Goal: Find specific page/section: Find specific page/section

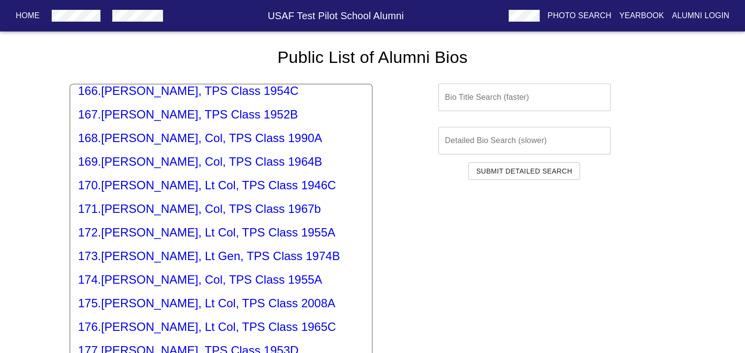
scroll to position [3938, 0]
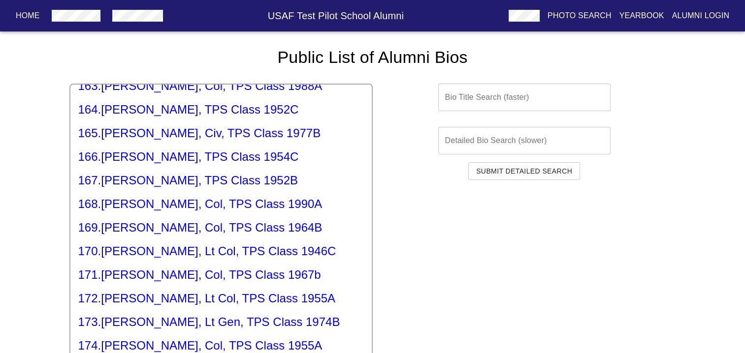
click at [462, 99] on input "text" at bounding box center [524, 98] width 172 height 28
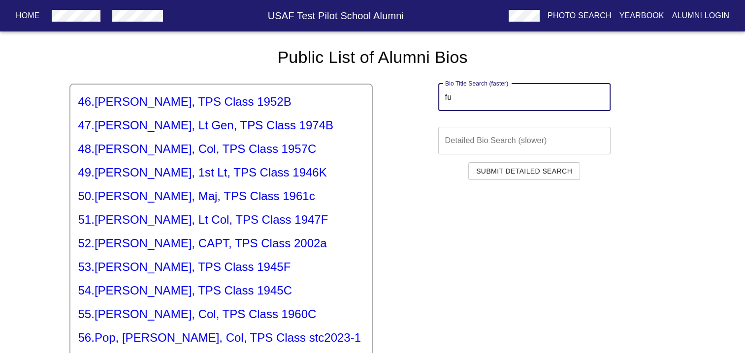
scroll to position [0, 0]
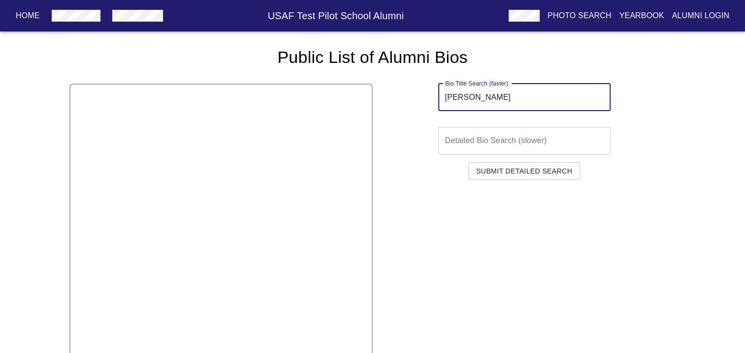
type input "[PERSON_NAME]"
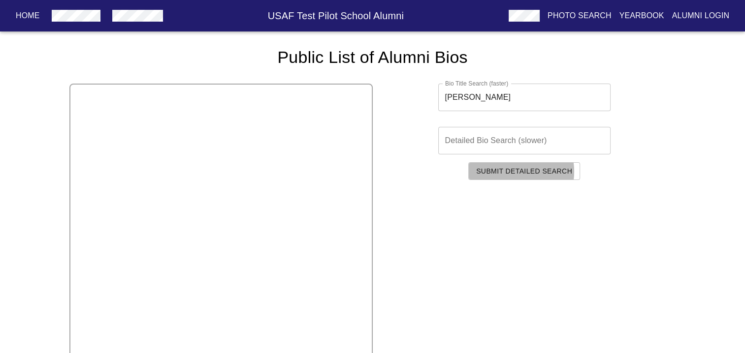
click at [512, 172] on span "Submit Detailed Search" at bounding box center [524, 171] width 96 height 12
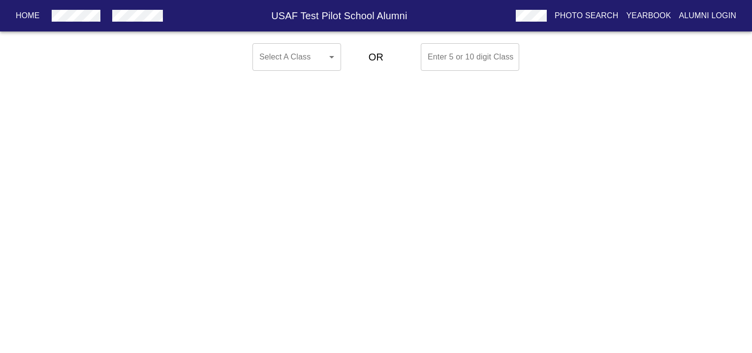
click at [335, 59] on body "Home USAF Test Pilot School Alumni Photo Search Yearbook Alumni Login Select A …" at bounding box center [376, 56] width 752 height 35
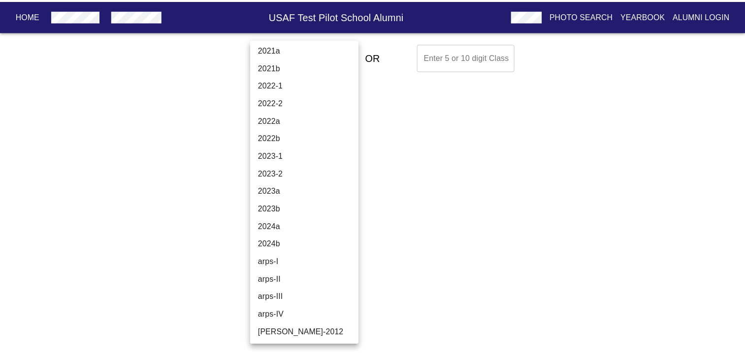
scroll to position [3338, 0]
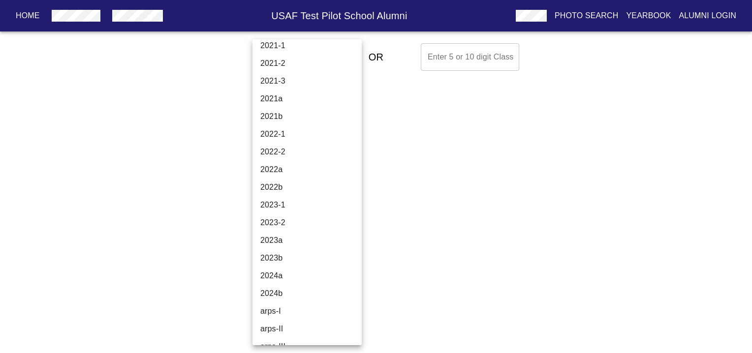
click at [270, 294] on li "2024b" at bounding box center [311, 294] width 117 height 18
type input "2024b"
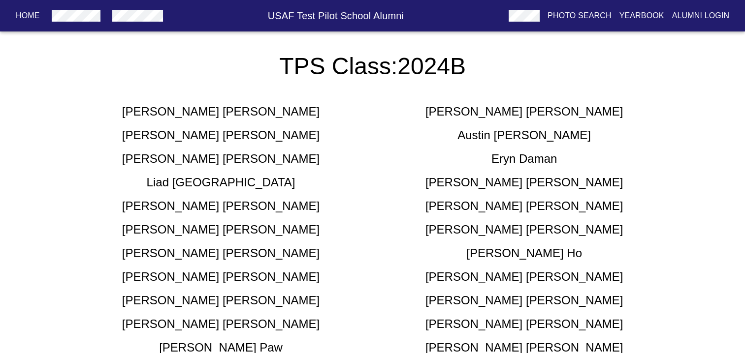
scroll to position [197, 0]
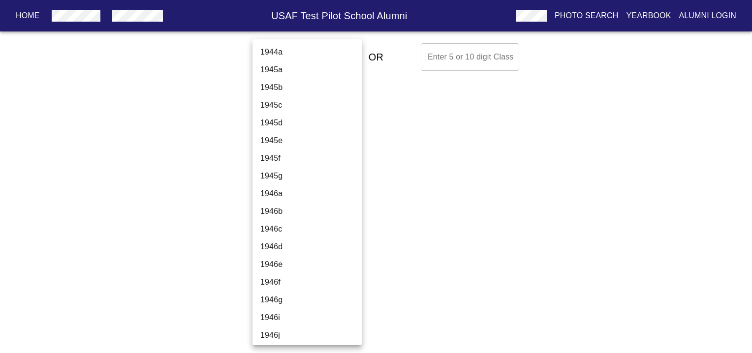
click at [293, 60] on body "Home USAF Test Pilot School Alumni Photo Search Yearbook Alumni Login Select A …" at bounding box center [376, 56] width 752 height 35
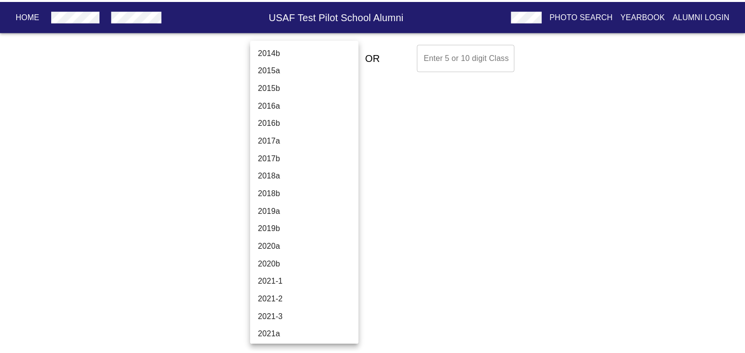
scroll to position [3052, 0]
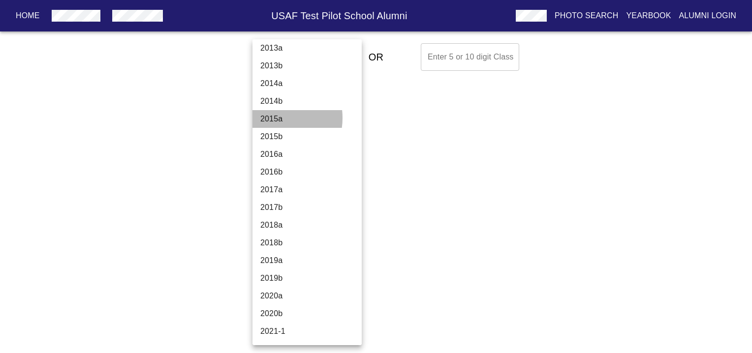
click at [271, 118] on li "2015a" at bounding box center [311, 119] width 117 height 18
type input "2015a"
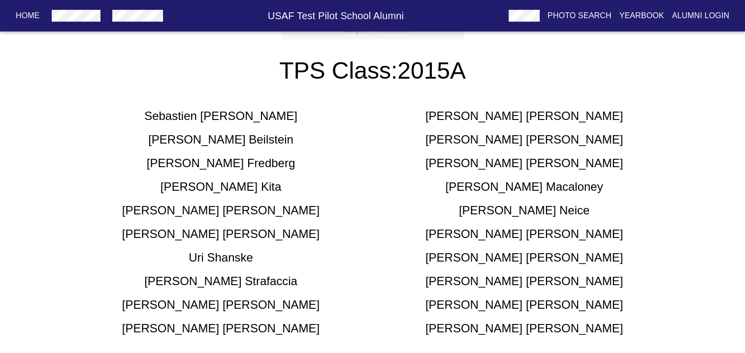
scroll to position [295, 0]
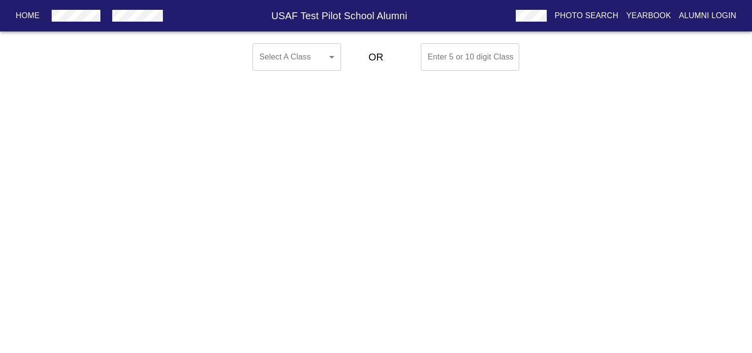
click at [331, 59] on body "Home USAF Test Pilot School Alumni Photo Search Yearbook Alumni Login Select A …" at bounding box center [376, 56] width 752 height 35
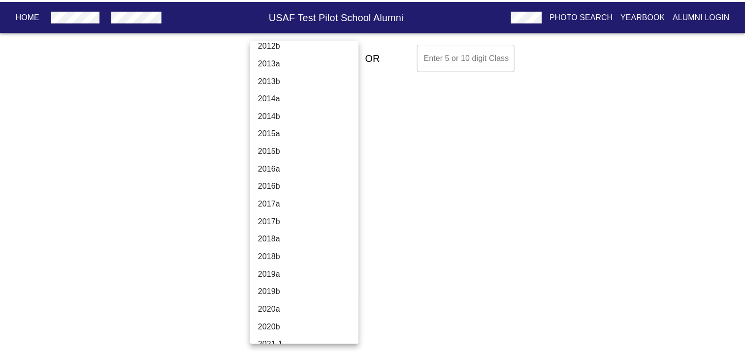
scroll to position [3052, 0]
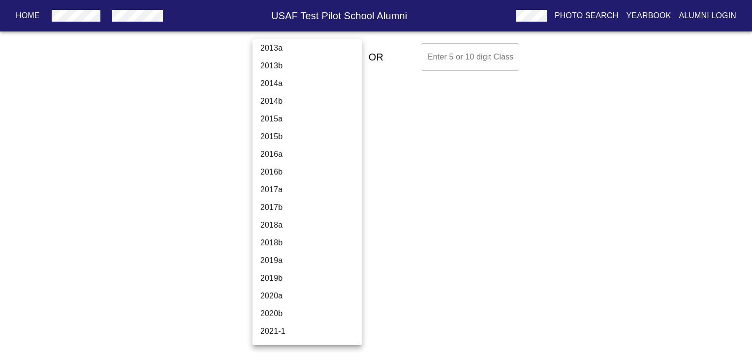
drag, startPoint x: 275, startPoint y: 136, endPoint x: 265, endPoint y: 137, distance: 9.5
click at [265, 137] on li "2015b" at bounding box center [311, 137] width 117 height 18
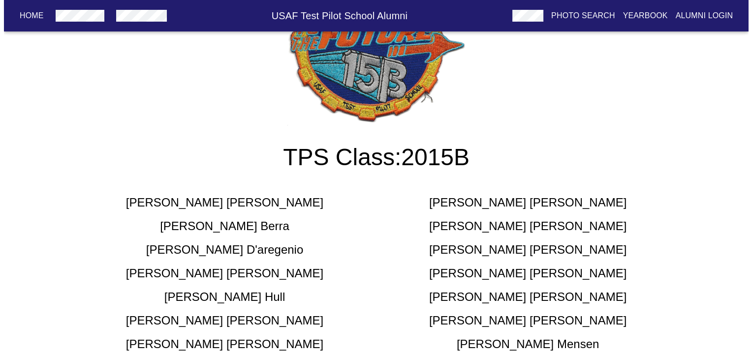
scroll to position [0, 0]
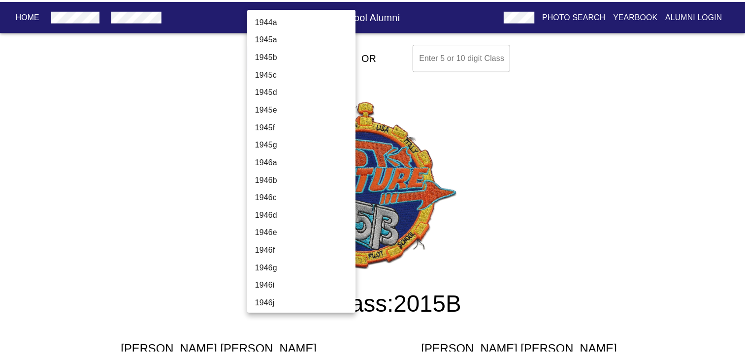
scroll to position [2996, 0]
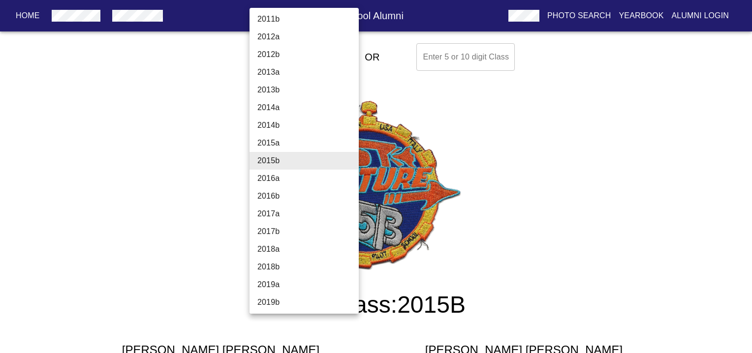
click at [279, 178] on li "2016a" at bounding box center [308, 179] width 117 height 18
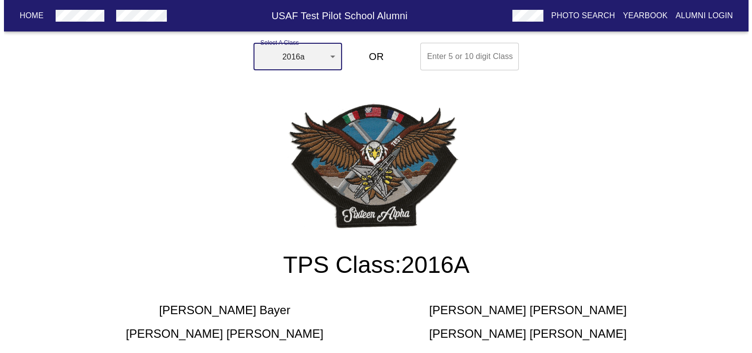
scroll to position [0, 0]
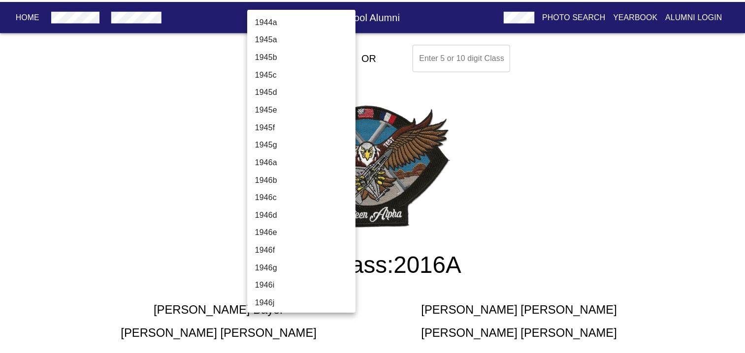
scroll to position [3014, 0]
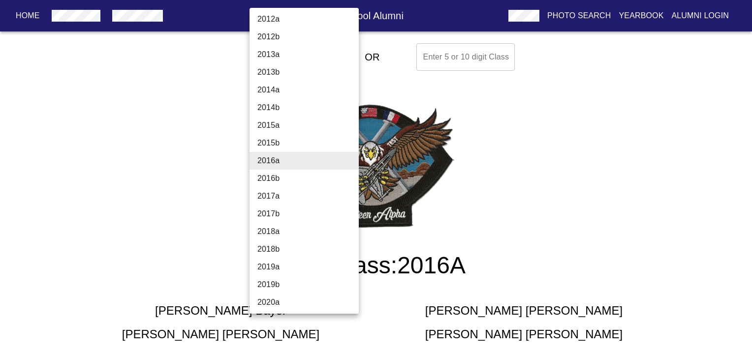
click at [270, 179] on li "2016b" at bounding box center [308, 179] width 117 height 18
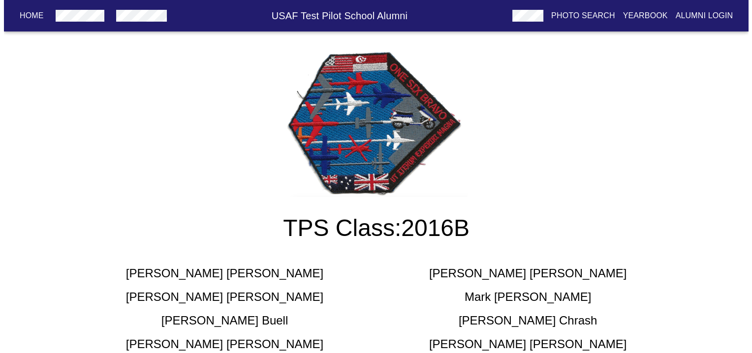
scroll to position [0, 0]
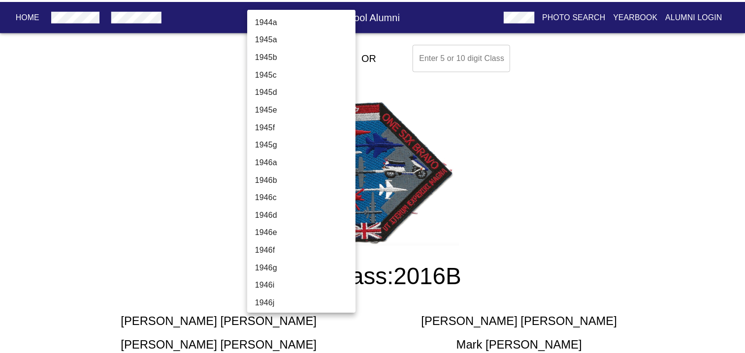
scroll to position [3032, 0]
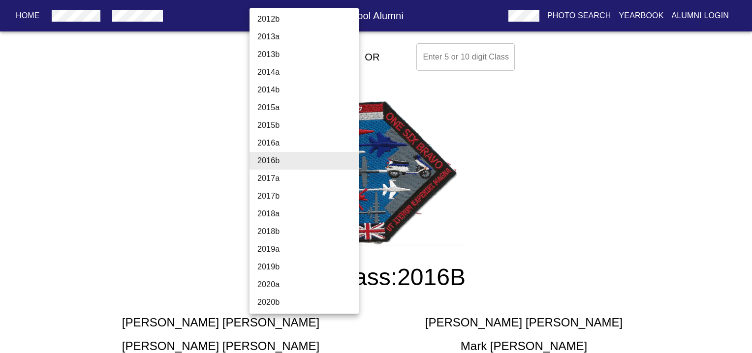
click at [274, 179] on li "2017a" at bounding box center [308, 179] width 117 height 18
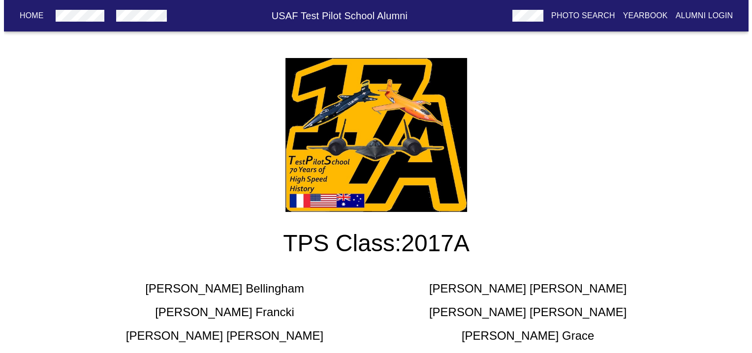
scroll to position [0, 0]
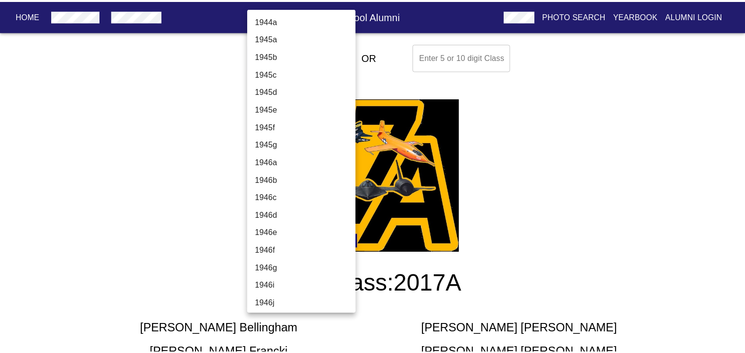
scroll to position [3049, 0]
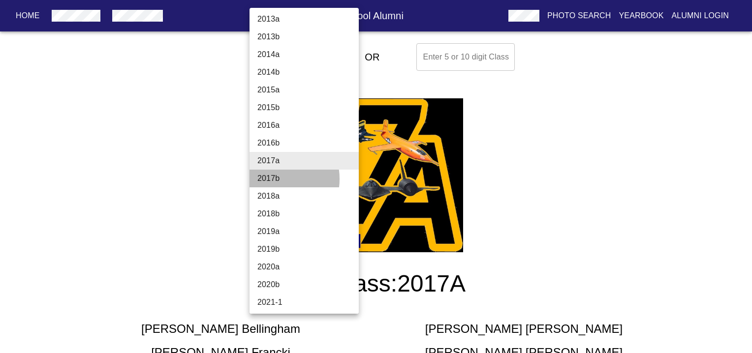
click at [274, 179] on li "2017b" at bounding box center [308, 179] width 117 height 18
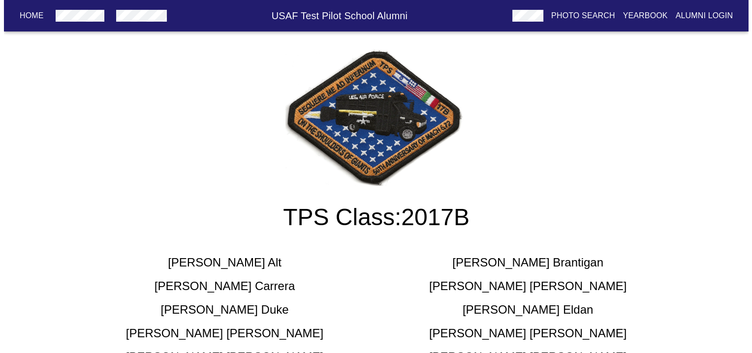
scroll to position [0, 0]
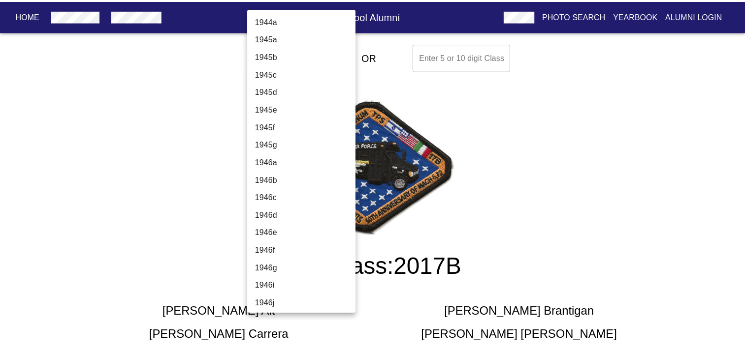
scroll to position [3067, 0]
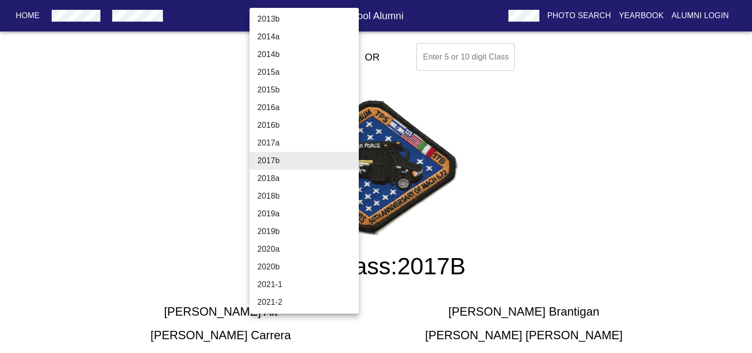
click at [269, 179] on li "2018a" at bounding box center [308, 179] width 117 height 18
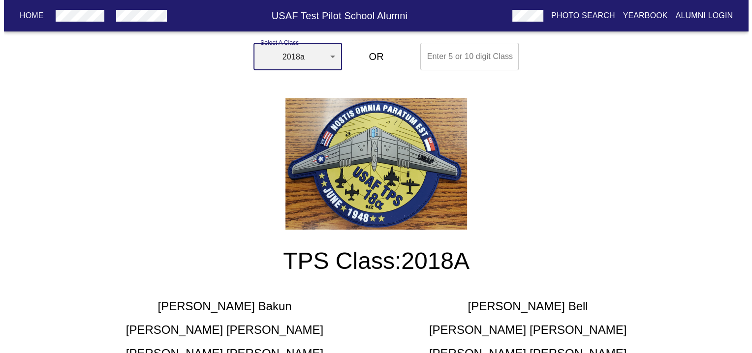
scroll to position [0, 0]
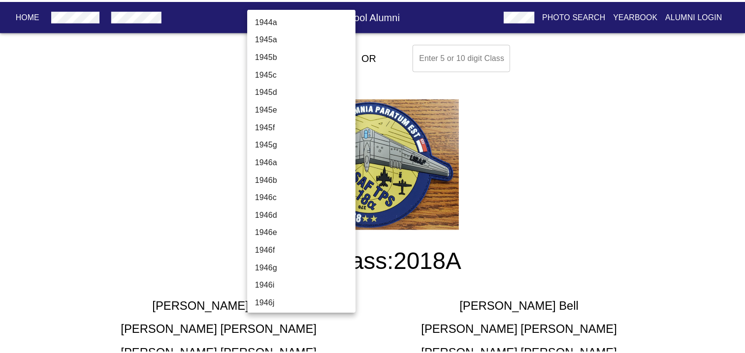
scroll to position [3085, 0]
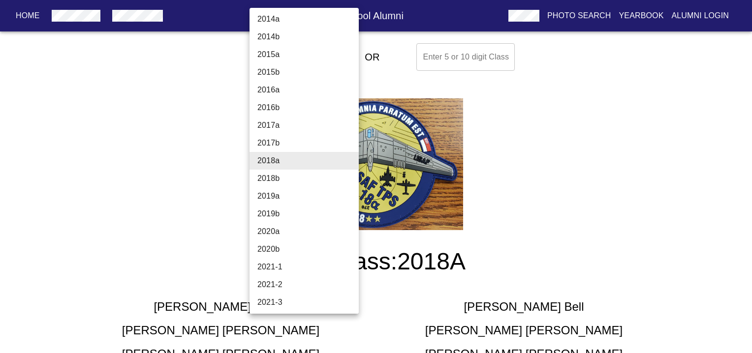
click at [271, 177] on li "2018b" at bounding box center [308, 179] width 117 height 18
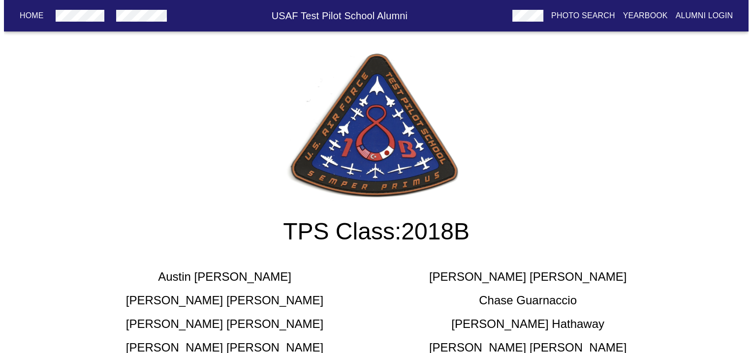
scroll to position [0, 0]
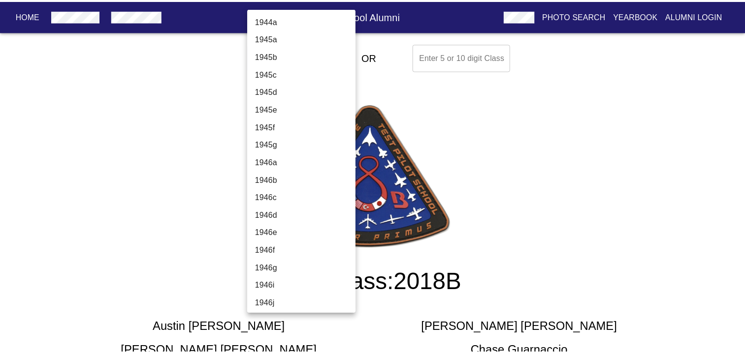
scroll to position [3102, 0]
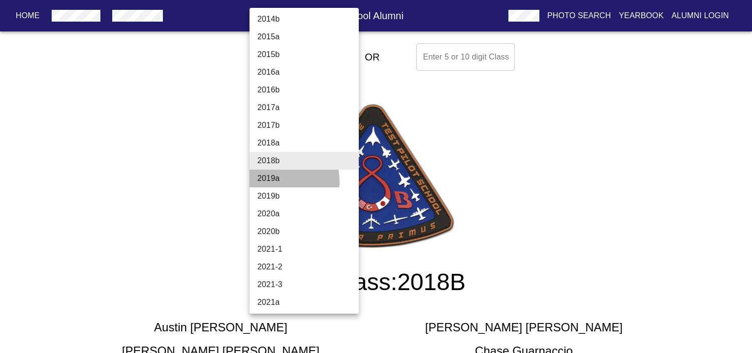
click at [275, 182] on li "2019a" at bounding box center [308, 179] width 117 height 18
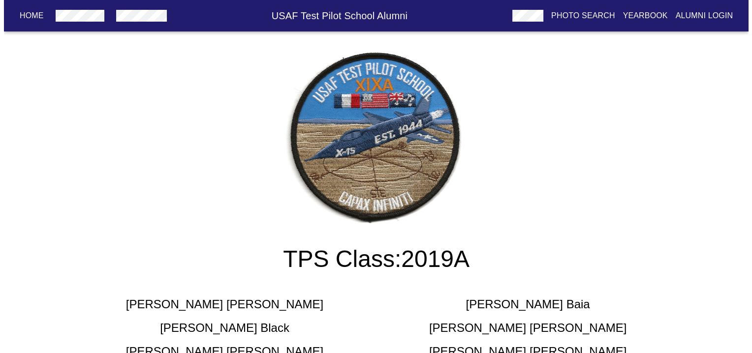
scroll to position [0, 0]
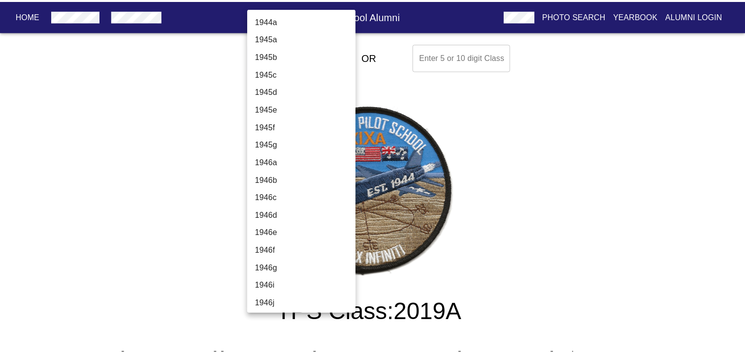
scroll to position [3120, 0]
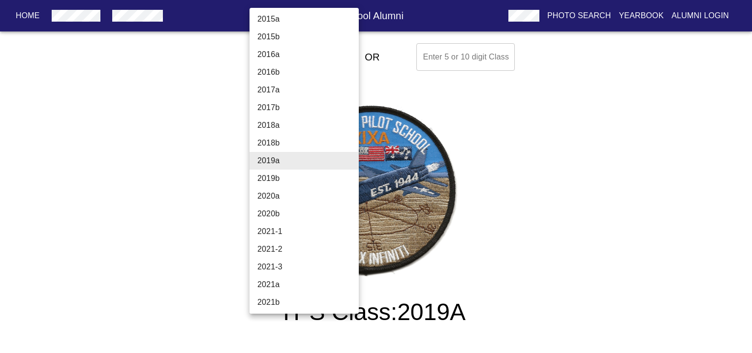
click at [276, 179] on li "2019b" at bounding box center [308, 179] width 117 height 18
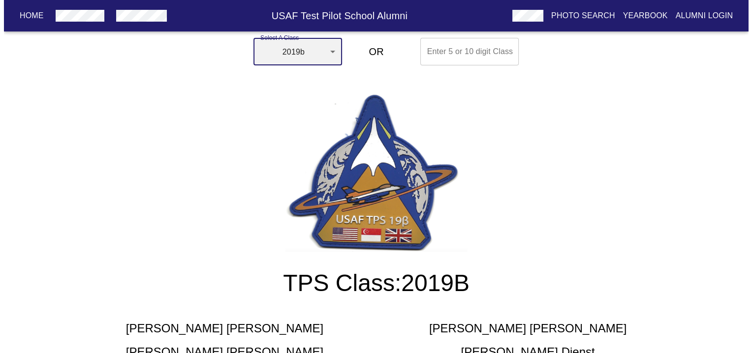
scroll to position [0, 0]
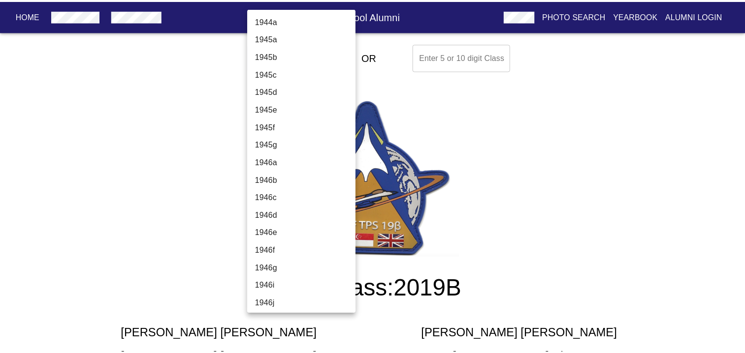
scroll to position [3138, 0]
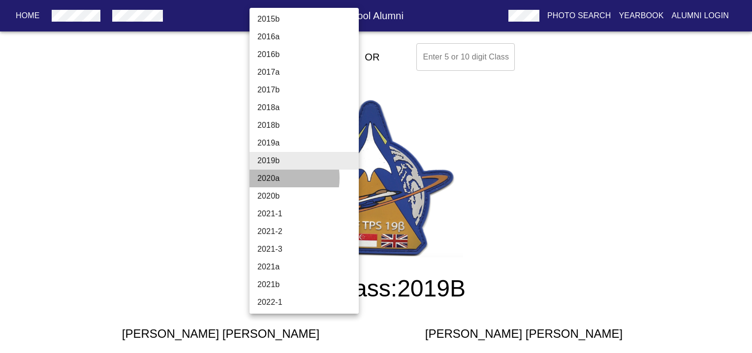
click at [274, 178] on li "2020a" at bounding box center [308, 179] width 117 height 18
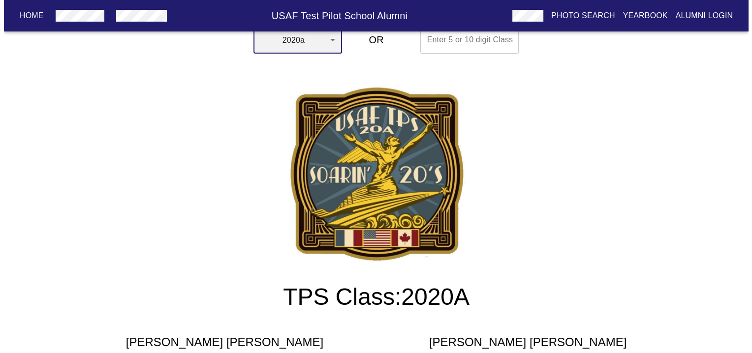
scroll to position [0, 0]
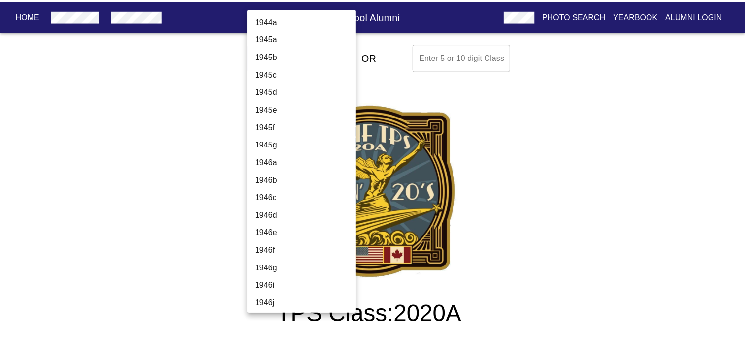
scroll to position [3156, 0]
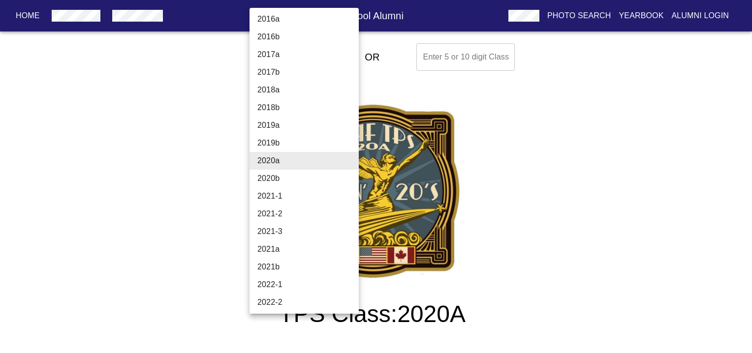
click at [277, 178] on li "2020b" at bounding box center [308, 179] width 117 height 18
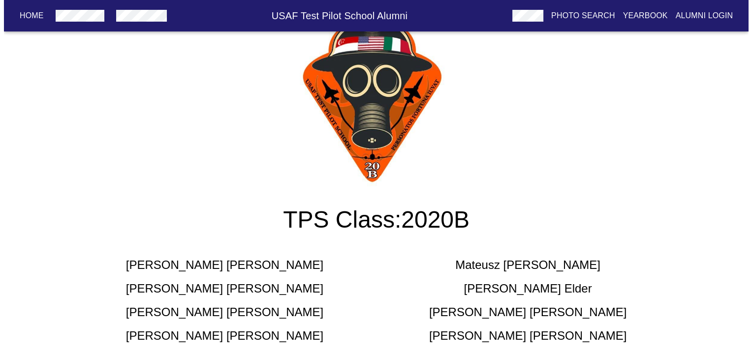
scroll to position [0, 0]
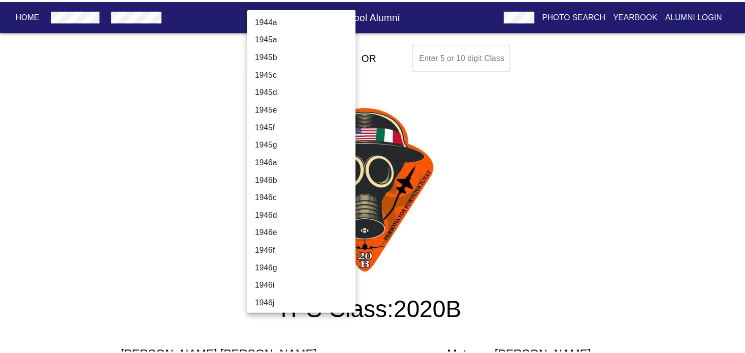
scroll to position [3173, 0]
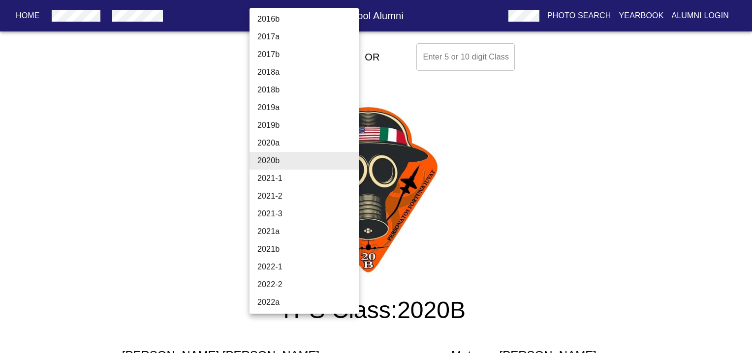
click at [278, 175] on li "2021-1" at bounding box center [308, 179] width 117 height 18
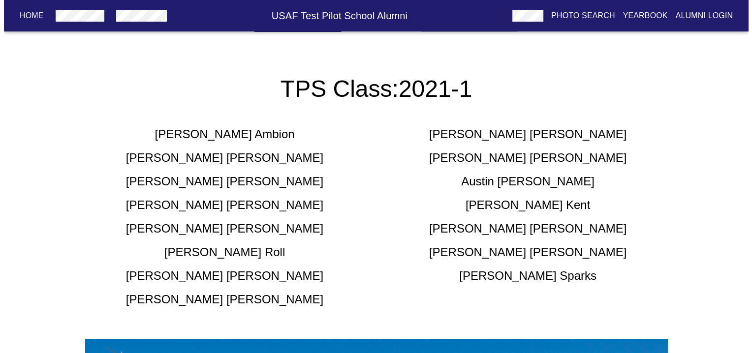
scroll to position [0, 0]
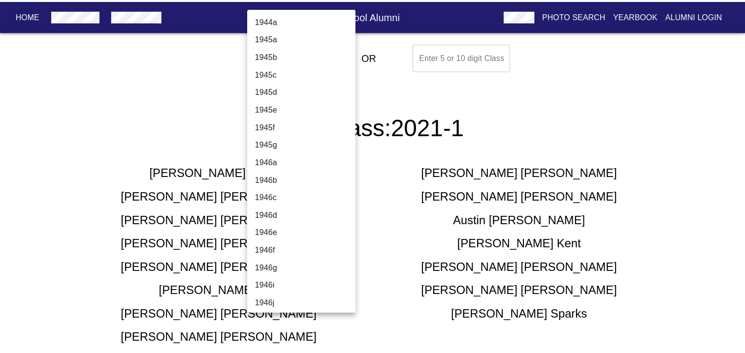
scroll to position [3191, 0]
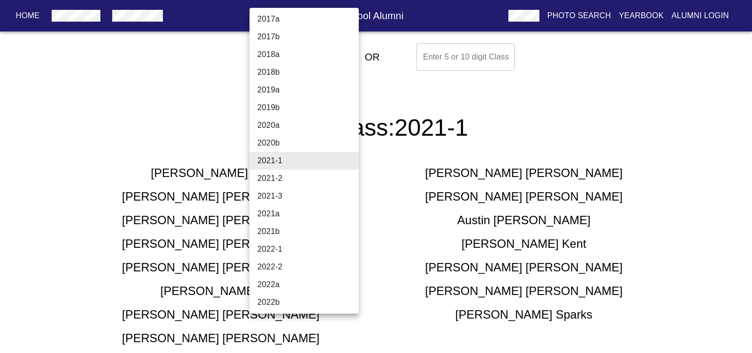
click at [270, 177] on li "2021-2" at bounding box center [308, 179] width 117 height 18
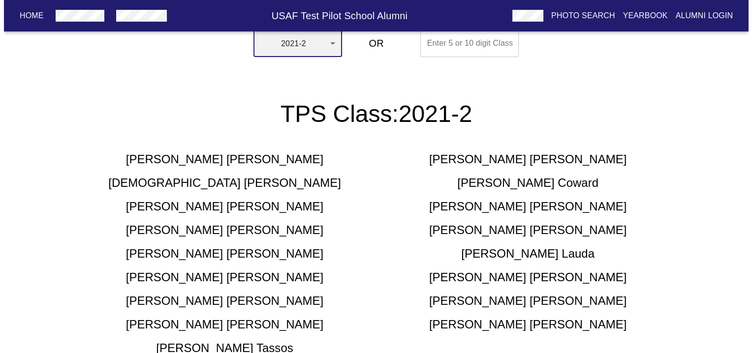
scroll to position [0, 0]
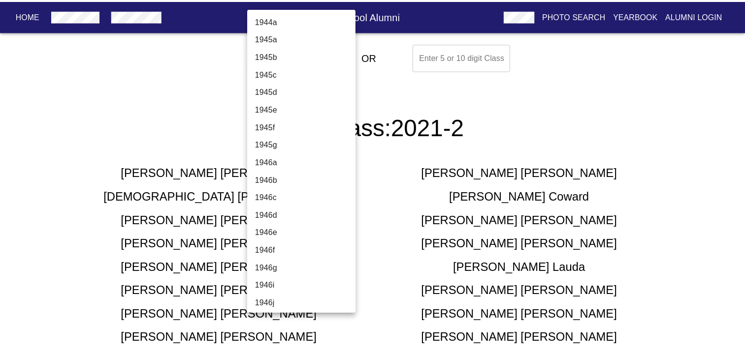
scroll to position [3209, 0]
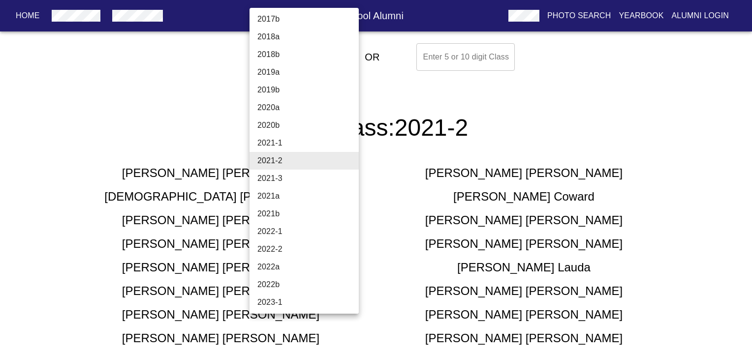
click at [267, 177] on li "2021-3" at bounding box center [308, 179] width 117 height 18
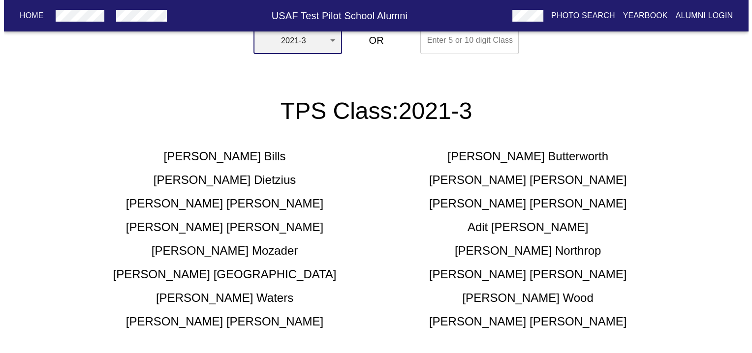
scroll to position [0, 0]
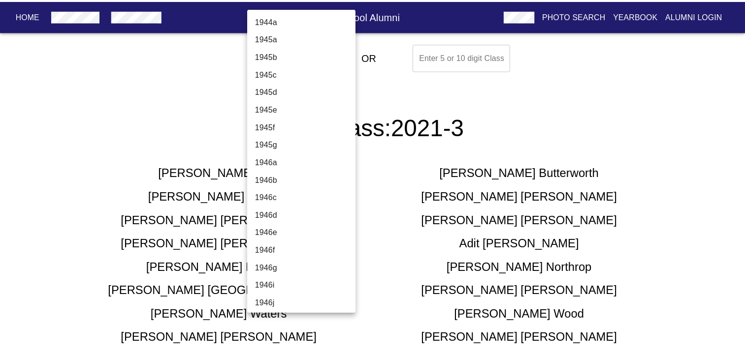
scroll to position [3226, 0]
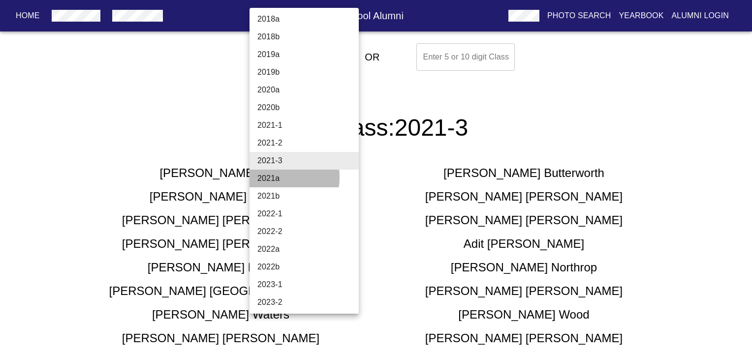
click at [272, 177] on li "2021a" at bounding box center [308, 179] width 117 height 18
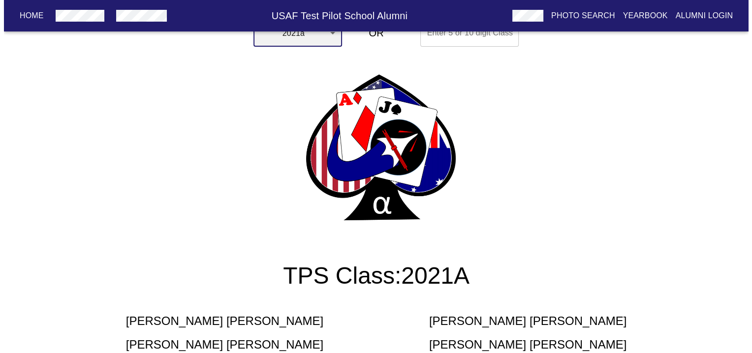
scroll to position [0, 0]
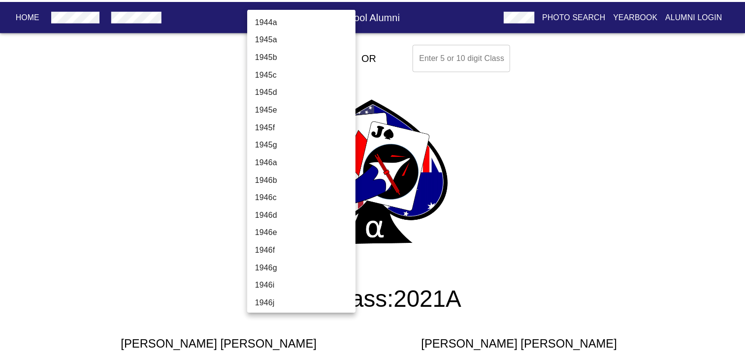
scroll to position [3244, 0]
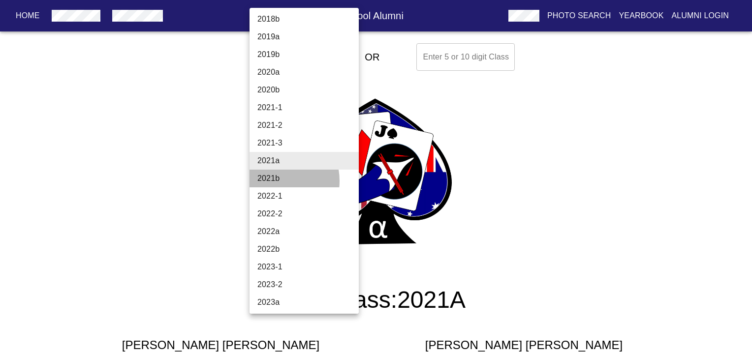
click at [271, 181] on li "2021b" at bounding box center [308, 179] width 117 height 18
type input "2021b"
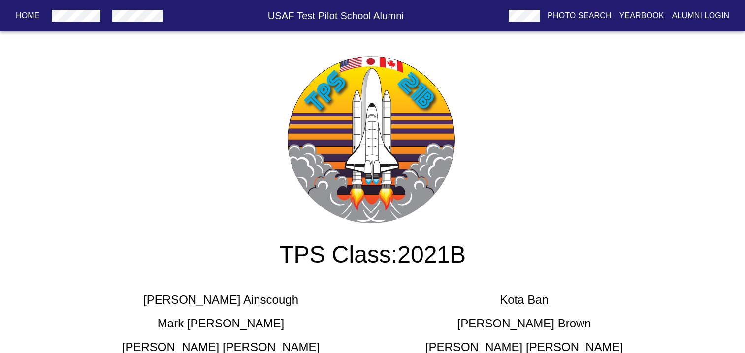
scroll to position [0, 0]
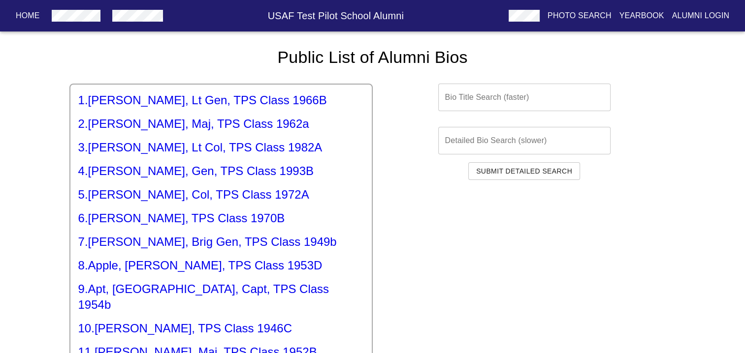
drag, startPoint x: 593, startPoint y: 0, endPoint x: 516, endPoint y: 222, distance: 235.5
click at [519, 227] on div "Bio Title Search (faster) Bio Title Search (faster) Detailed Bio Search (slower…" at bounding box center [524, 260] width 303 height 385
